Goal: Navigation & Orientation: Find specific page/section

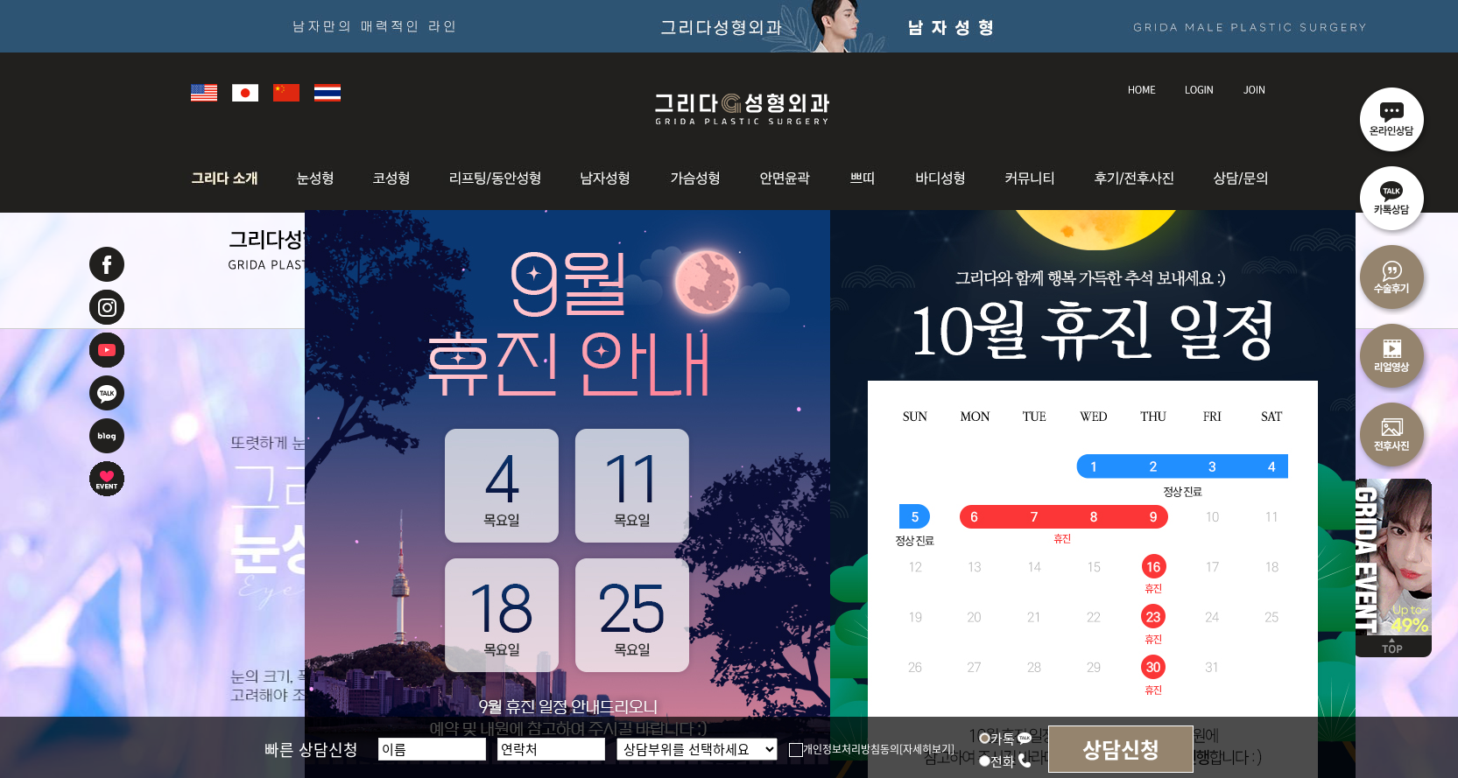
click at [218, 173] on img at bounding box center [229, 178] width 95 height 68
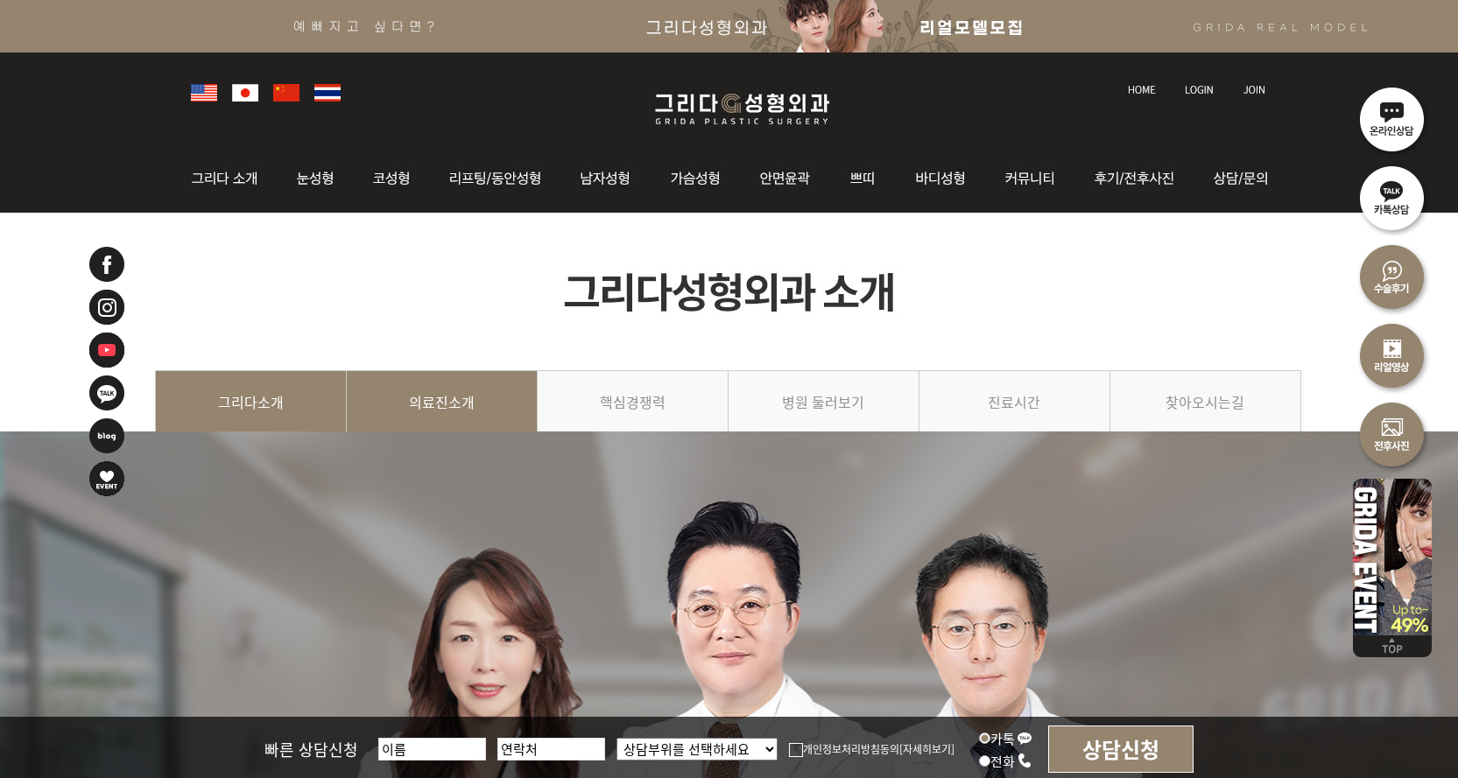
click at [425, 412] on link "의료진소개" at bounding box center [442, 410] width 191 height 80
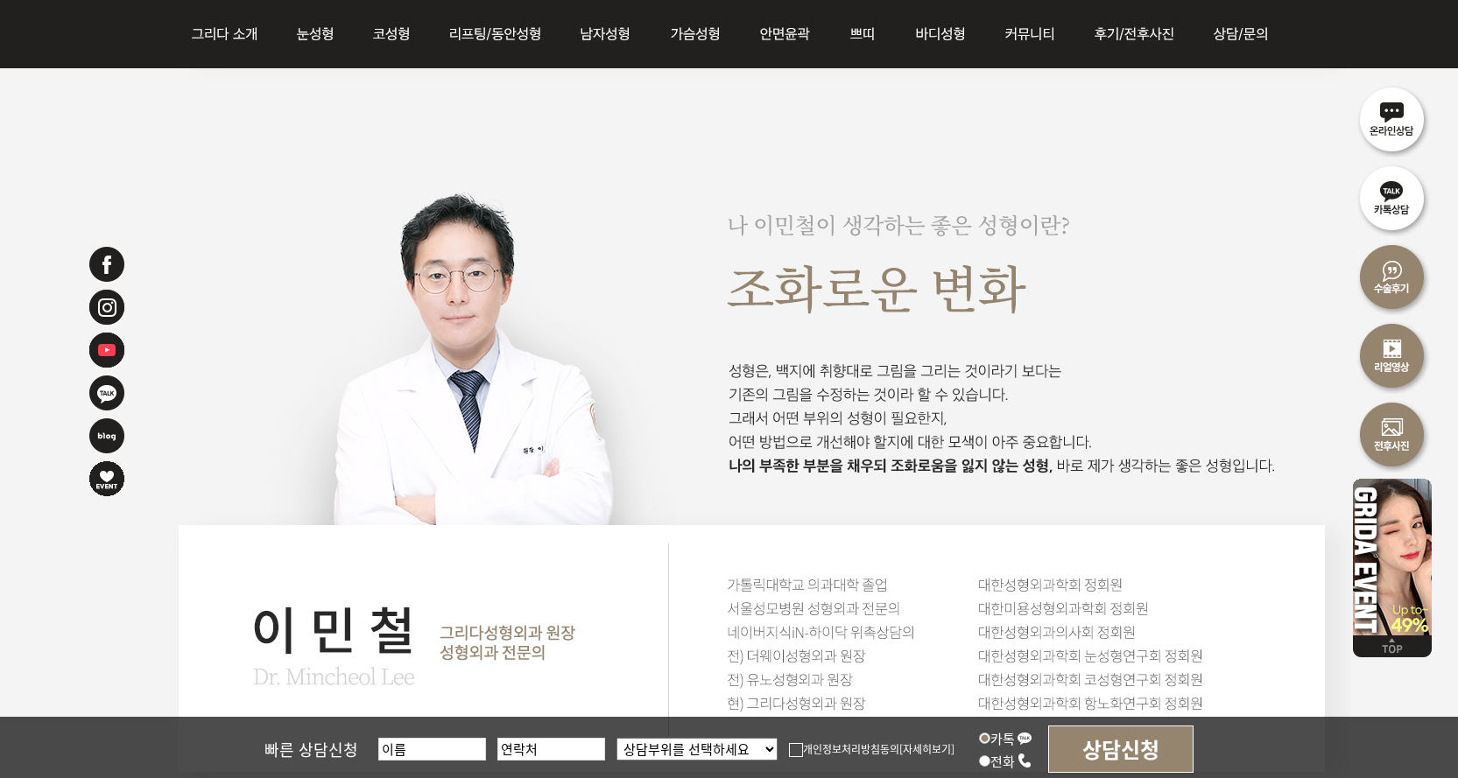
scroll to position [2051, 0]
